Goal: Task Accomplishment & Management: Use online tool/utility

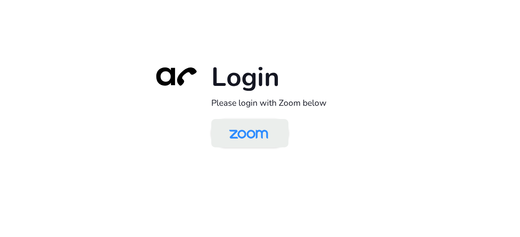
click at [237, 132] on img at bounding box center [248, 134] width 56 height 26
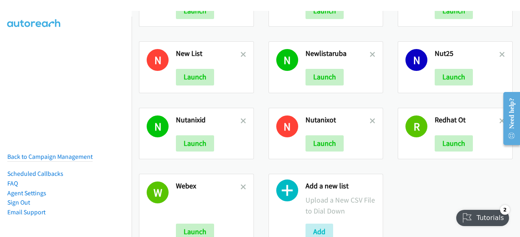
scroll to position [317, 0]
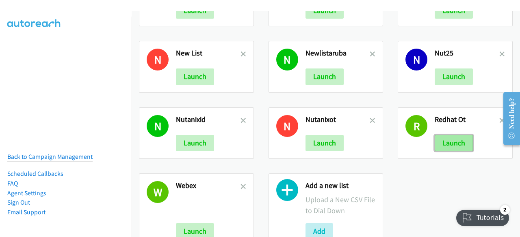
click at [442, 145] on button "Launch" at bounding box center [453, 143] width 38 height 16
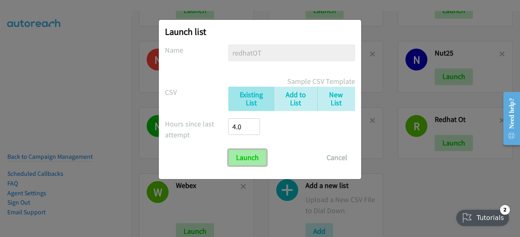
click at [253, 155] on input "Launch" at bounding box center [247, 158] width 38 height 16
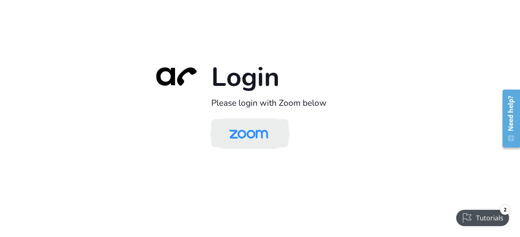
click at [253, 131] on img at bounding box center [248, 134] width 56 height 26
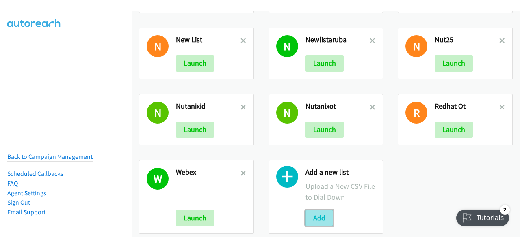
click at [313, 211] on button "Add" at bounding box center [319, 218] width 28 height 16
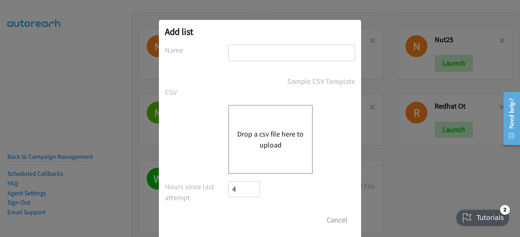
click at [262, 51] on input "text" at bounding box center [291, 53] width 127 height 17
type input "dell event"
click at [270, 138] on button "Drop a csv file here to upload" at bounding box center [270, 140] width 67 height 22
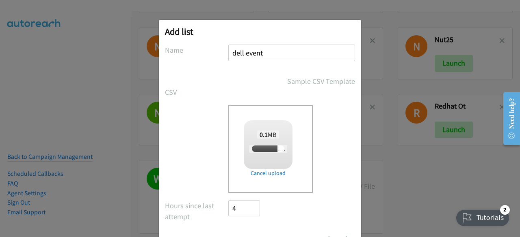
scroll to position [36, 0]
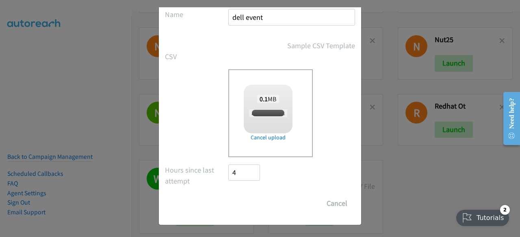
checkbox input "true"
click at [240, 205] on input "Save List" at bounding box center [249, 204] width 43 height 16
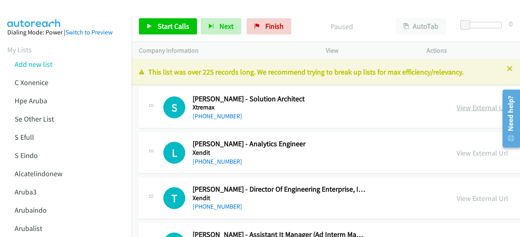
click at [456, 106] on link "View External Url" at bounding box center [482, 107] width 52 height 9
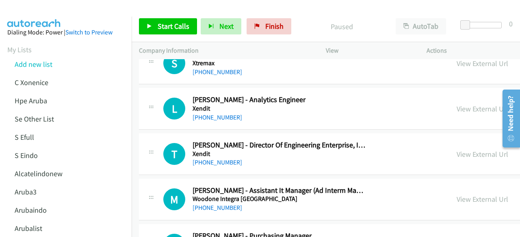
scroll to position [45, 0]
click at [456, 104] on link "View External Url" at bounding box center [482, 108] width 52 height 9
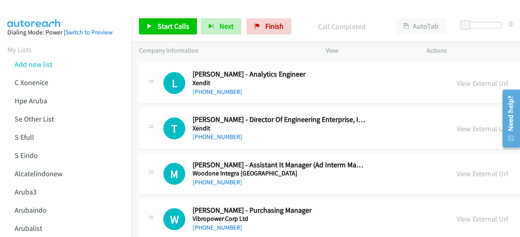
scroll to position [71, 0]
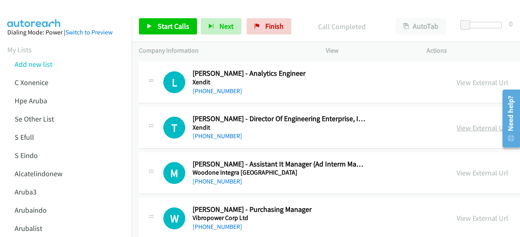
click at [456, 128] on link "View External Url" at bounding box center [482, 127] width 52 height 9
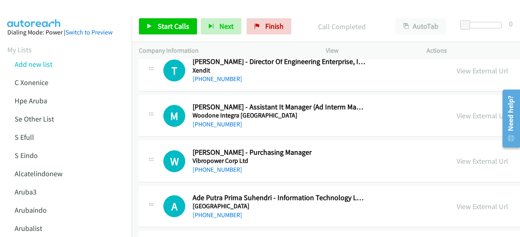
scroll to position [128, 0]
click at [456, 117] on link "View External Url" at bounding box center [482, 115] width 52 height 9
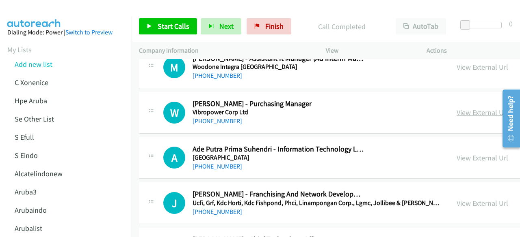
scroll to position [220, 0]
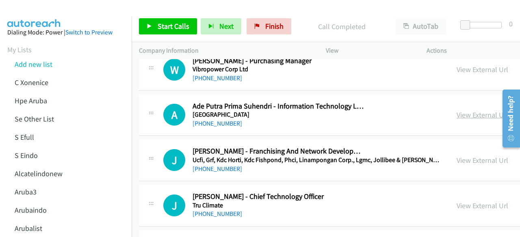
click at [456, 113] on link "View External Url" at bounding box center [482, 114] width 52 height 9
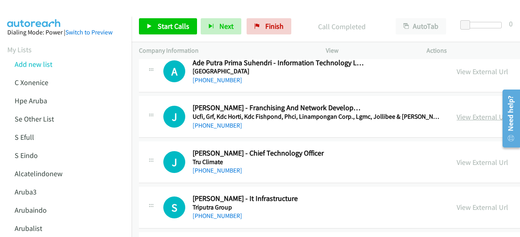
scroll to position [263, 0]
click at [464, 114] on link "View External Url" at bounding box center [482, 116] width 52 height 9
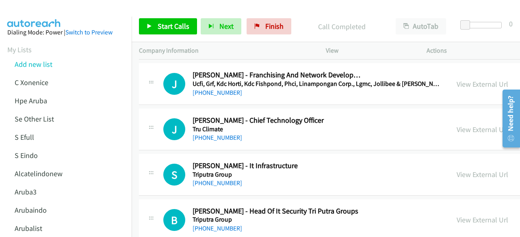
scroll to position [302, 0]
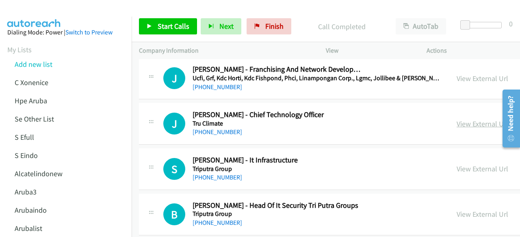
click at [456, 123] on link "View External Url" at bounding box center [482, 123] width 52 height 9
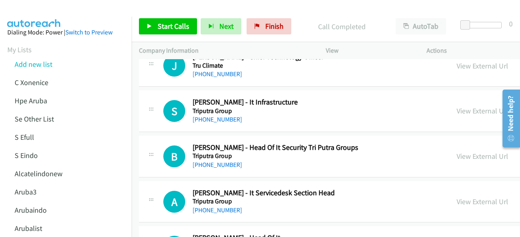
scroll to position [360, 0]
click at [456, 108] on link "View External Url" at bounding box center [482, 110] width 52 height 9
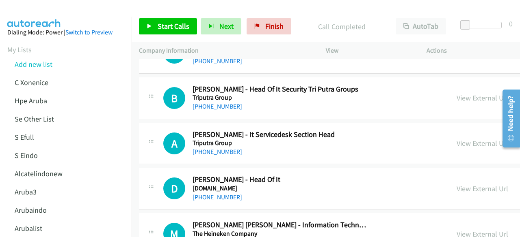
scroll to position [419, 0]
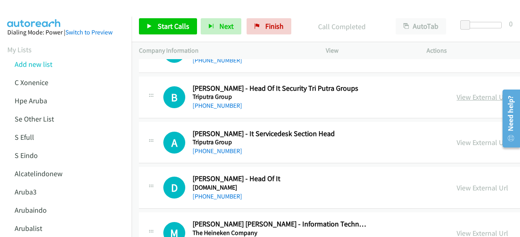
click at [456, 97] on link "View External Url" at bounding box center [482, 97] width 52 height 9
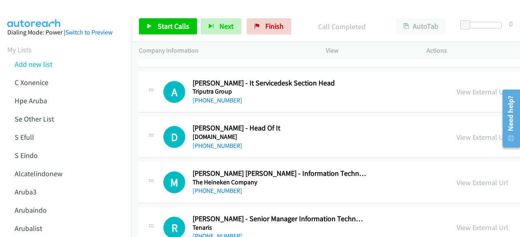
scroll to position [473, 0]
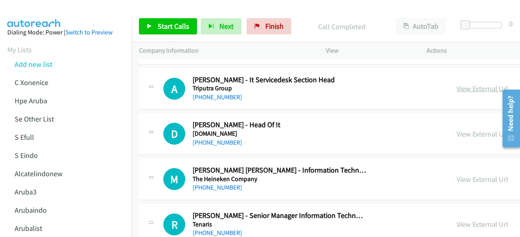
click at [456, 89] on link "View External Url" at bounding box center [482, 88] width 52 height 9
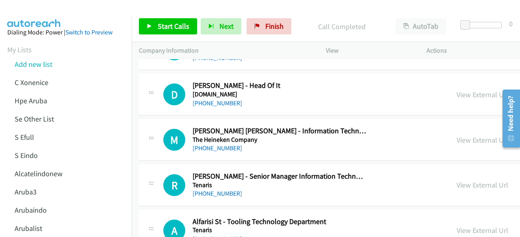
scroll to position [515, 0]
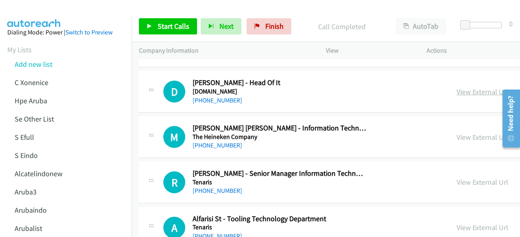
click at [456, 92] on link "View External Url" at bounding box center [482, 91] width 52 height 9
click at [464, 139] on link "View External Url" at bounding box center [482, 137] width 52 height 9
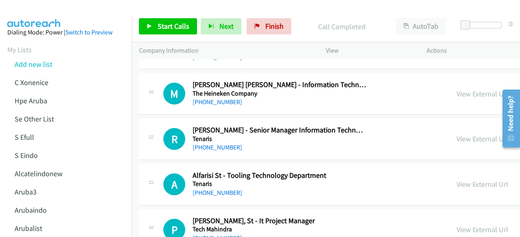
scroll to position [559, 0]
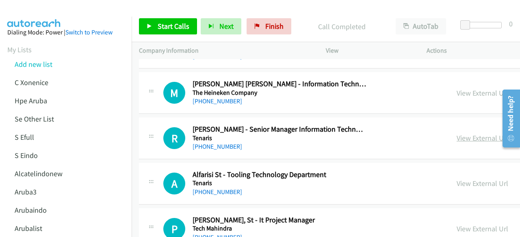
click at [456, 135] on link "View External Url" at bounding box center [482, 138] width 52 height 9
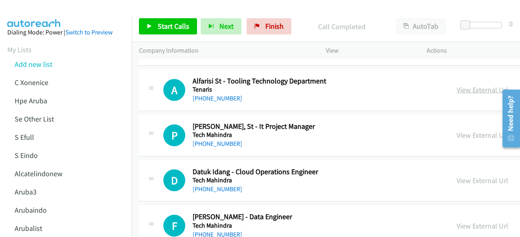
scroll to position [654, 0]
click at [456, 130] on link "View External Url" at bounding box center [482, 134] width 52 height 9
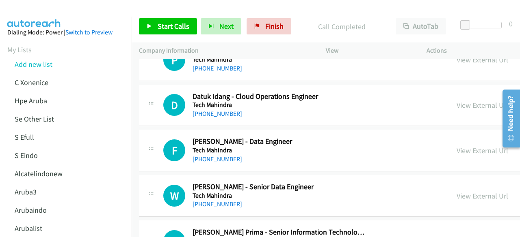
scroll to position [730, 0]
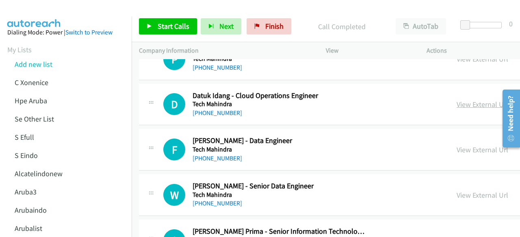
click at [456, 101] on link "View External Url" at bounding box center [482, 104] width 52 height 9
click at [456, 145] on link "View External Url" at bounding box center [482, 149] width 52 height 9
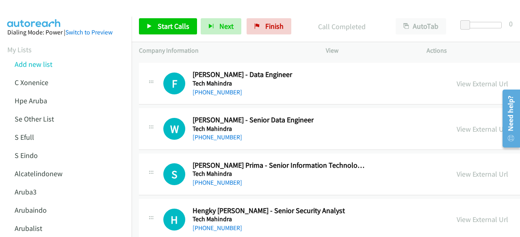
scroll to position [799, 0]
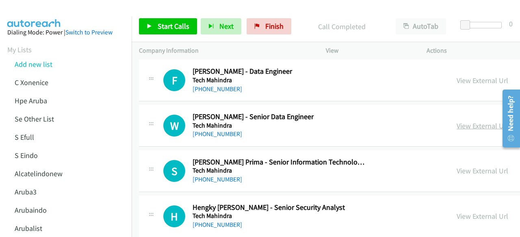
click at [456, 125] on link "View External Url" at bounding box center [482, 125] width 52 height 9
click at [460, 167] on link "View External Url" at bounding box center [482, 170] width 52 height 9
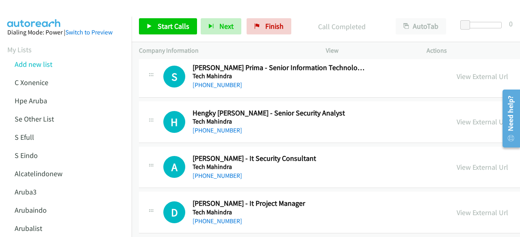
scroll to position [896, 0]
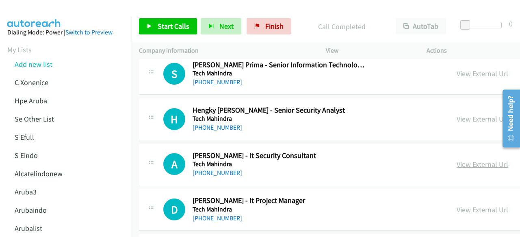
click at [456, 160] on link "View External Url" at bounding box center [482, 164] width 52 height 9
click at [468, 117] on link "View External Url" at bounding box center [482, 118] width 52 height 9
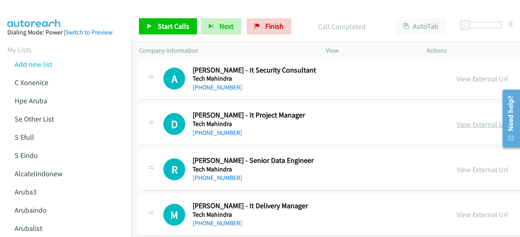
scroll to position [988, 0]
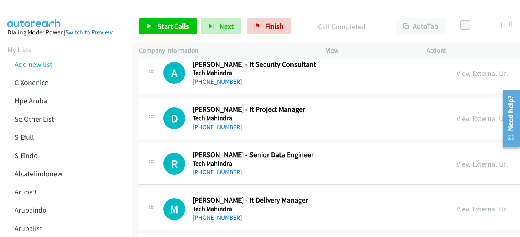
click at [456, 120] on link "View External Url" at bounding box center [482, 118] width 52 height 9
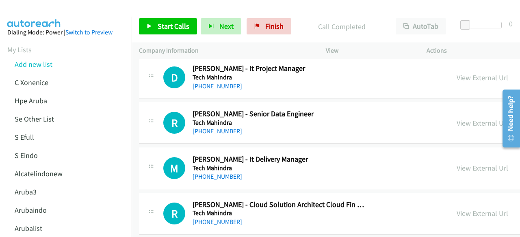
scroll to position [1029, 0]
click at [456, 119] on link "View External Url" at bounding box center [482, 122] width 52 height 9
click at [463, 164] on link "View External Url" at bounding box center [482, 167] width 52 height 9
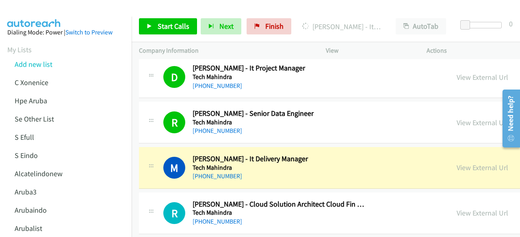
click at [153, 193] on div "R Callback Scheduled [PERSON_NAME] - Cloud Solution Architect Cloud Fin Ops Man…" at bounding box center [434, 214] width 591 height 42
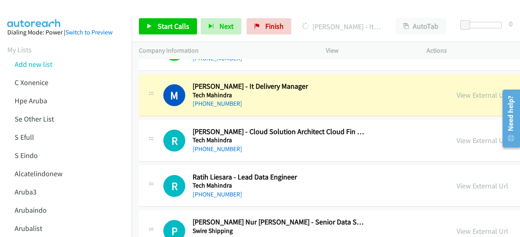
scroll to position [1110, 0]
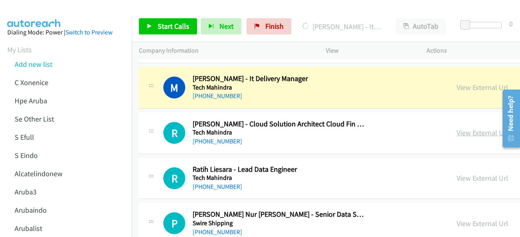
click at [467, 132] on link "View External Url" at bounding box center [482, 132] width 52 height 9
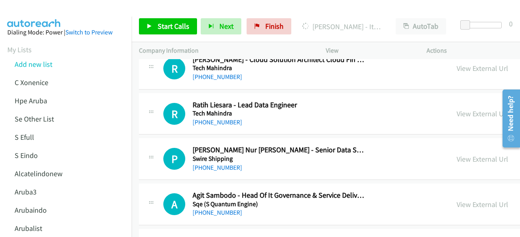
scroll to position [1174, 0]
click at [456, 113] on link "View External Url" at bounding box center [482, 113] width 52 height 9
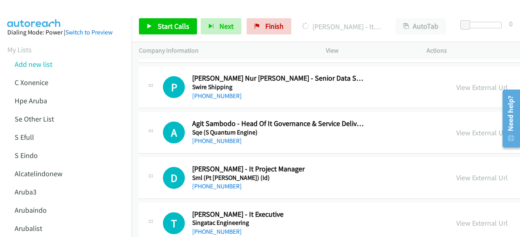
scroll to position [1247, 0]
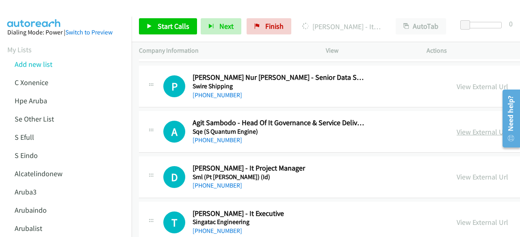
click at [456, 130] on link "View External Url" at bounding box center [482, 131] width 52 height 9
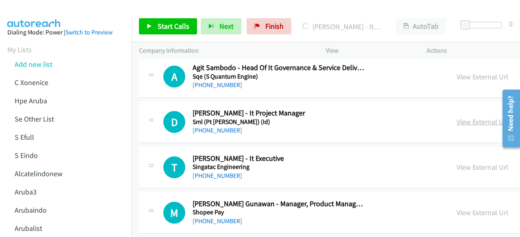
click at [456, 122] on link "View External Url" at bounding box center [482, 121] width 52 height 9
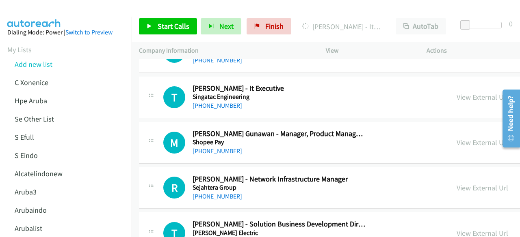
scroll to position [1373, 0]
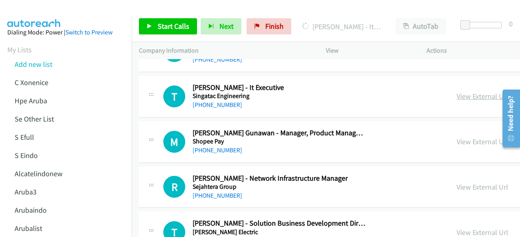
click at [456, 95] on link "View External Url" at bounding box center [482, 96] width 52 height 9
click at [456, 137] on link "View External Url" at bounding box center [482, 141] width 52 height 9
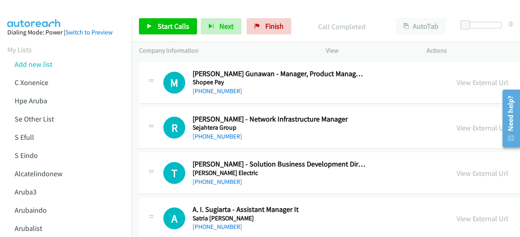
scroll to position [1439, 0]
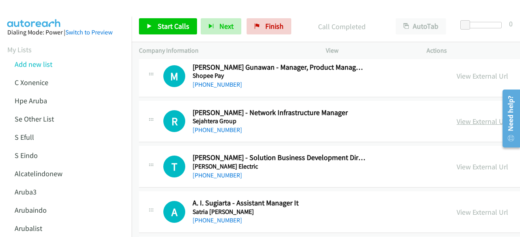
click at [456, 117] on link "View External Url" at bounding box center [482, 121] width 52 height 9
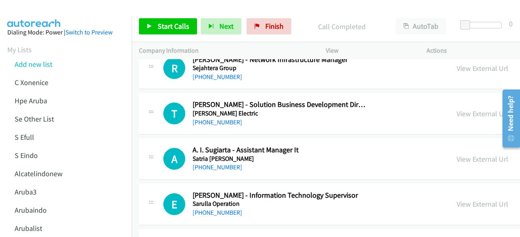
scroll to position [1493, 0]
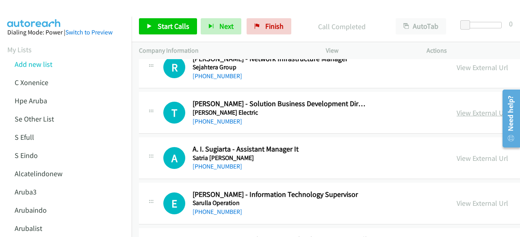
click at [456, 108] on link "View External Url" at bounding box center [482, 112] width 52 height 9
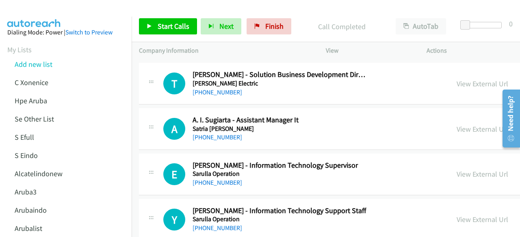
scroll to position [1523, 0]
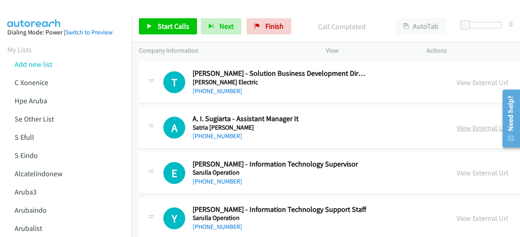
click at [456, 125] on link "View External Url" at bounding box center [482, 127] width 52 height 9
